Goal: Navigation & Orientation: Find specific page/section

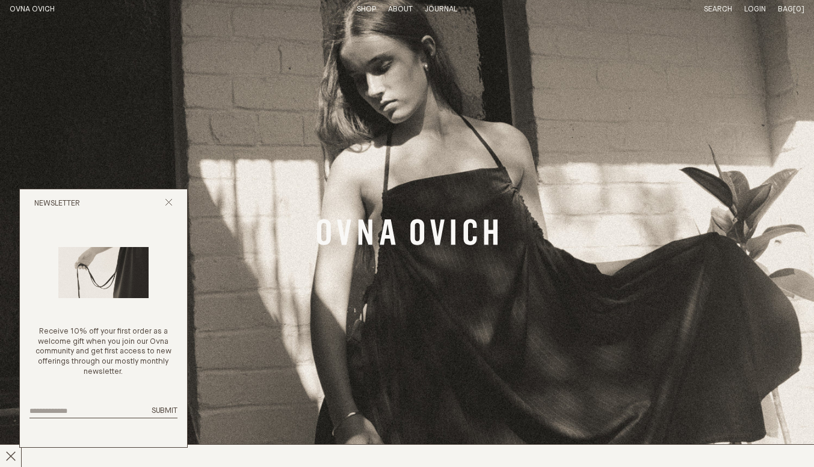
click at [362, 10] on link "Shop" at bounding box center [366, 9] width 19 height 8
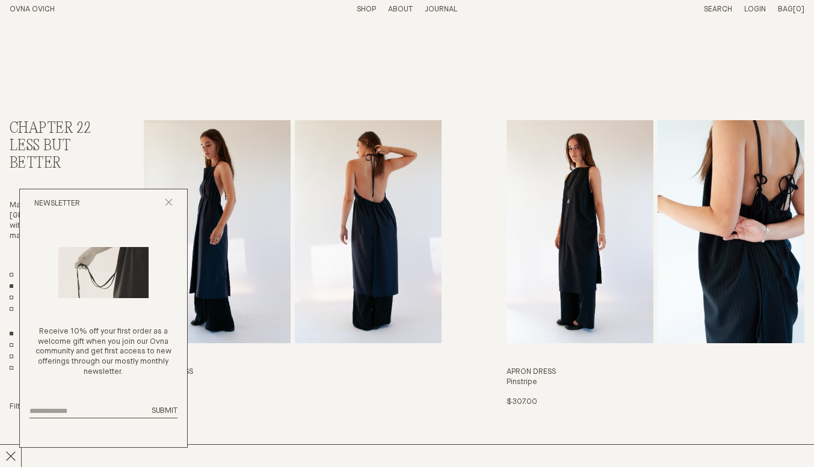
click at [173, 200] on div "Newsletter" at bounding box center [103, 203] width 167 height 29
click at [171, 205] on line "Close popup" at bounding box center [168, 202] width 7 height 7
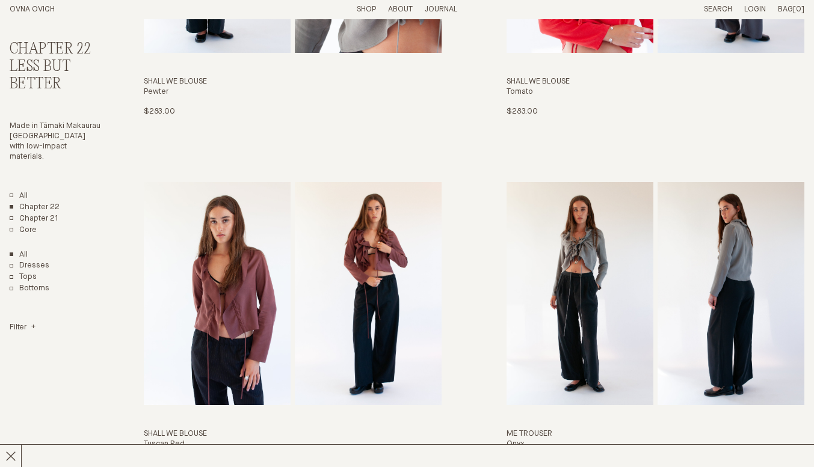
scroll to position [1804, 0]
